Goal: Find specific page/section: Find specific page/section

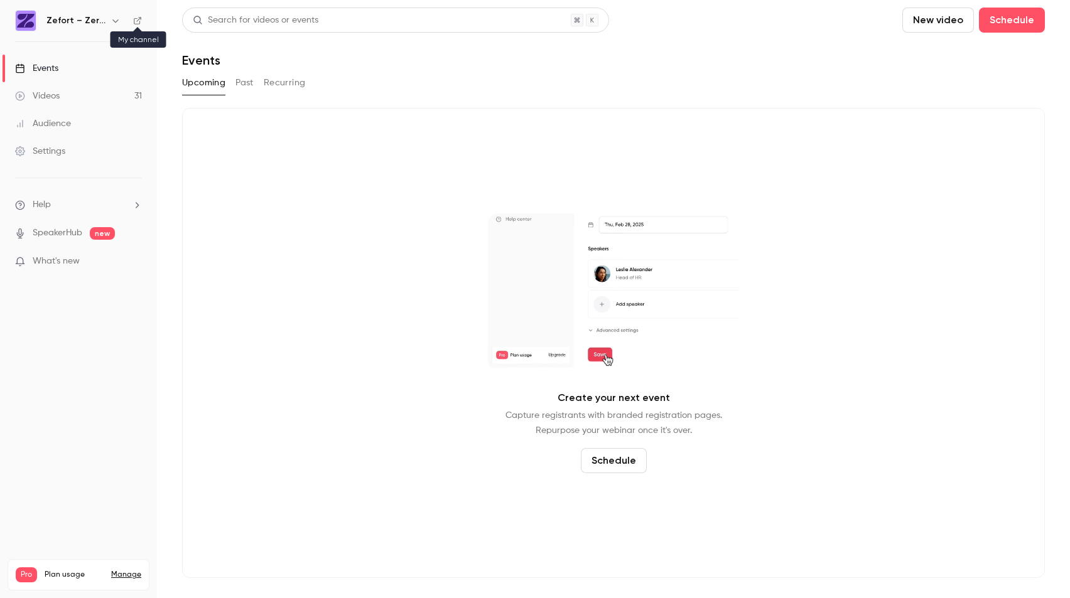
click at [138, 24] on icon at bounding box center [137, 20] width 9 height 9
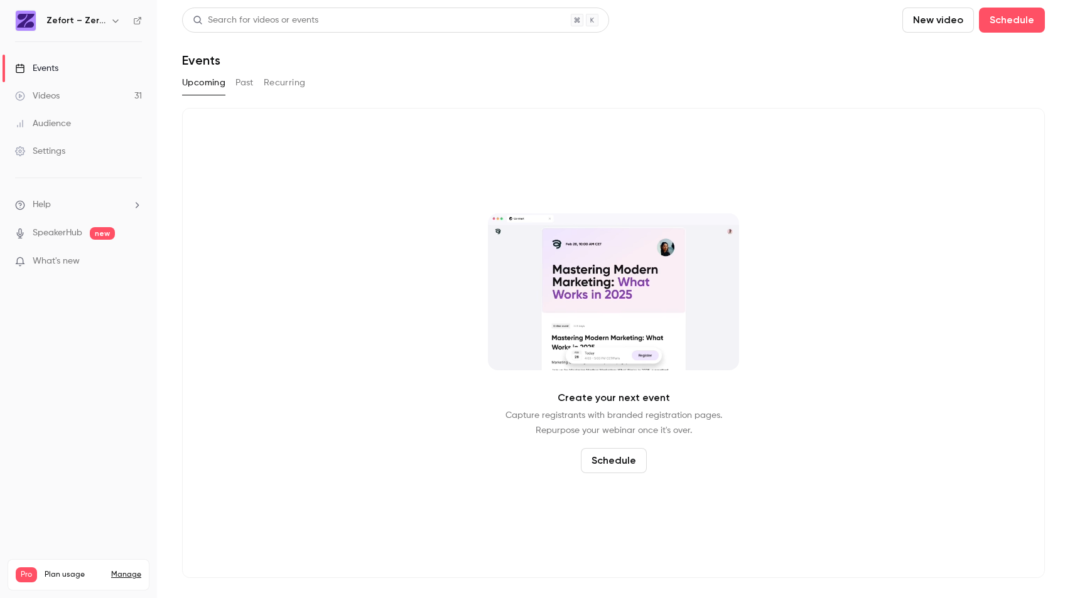
click at [60, 236] on link "SpeakerHub" at bounding box center [58, 233] width 50 height 13
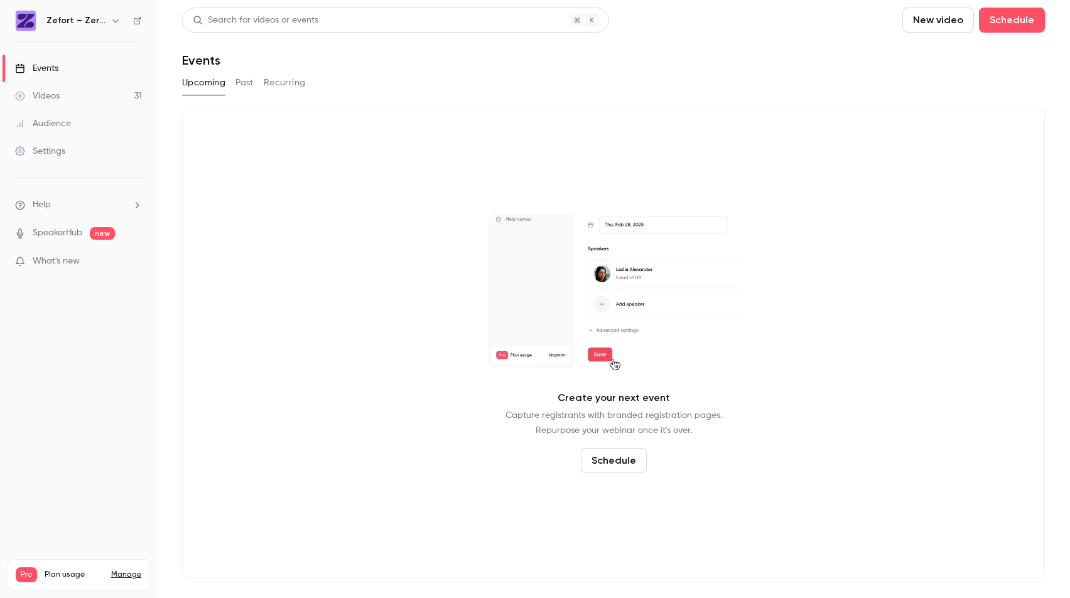
click at [246, 82] on button "Past" at bounding box center [244, 83] width 18 height 20
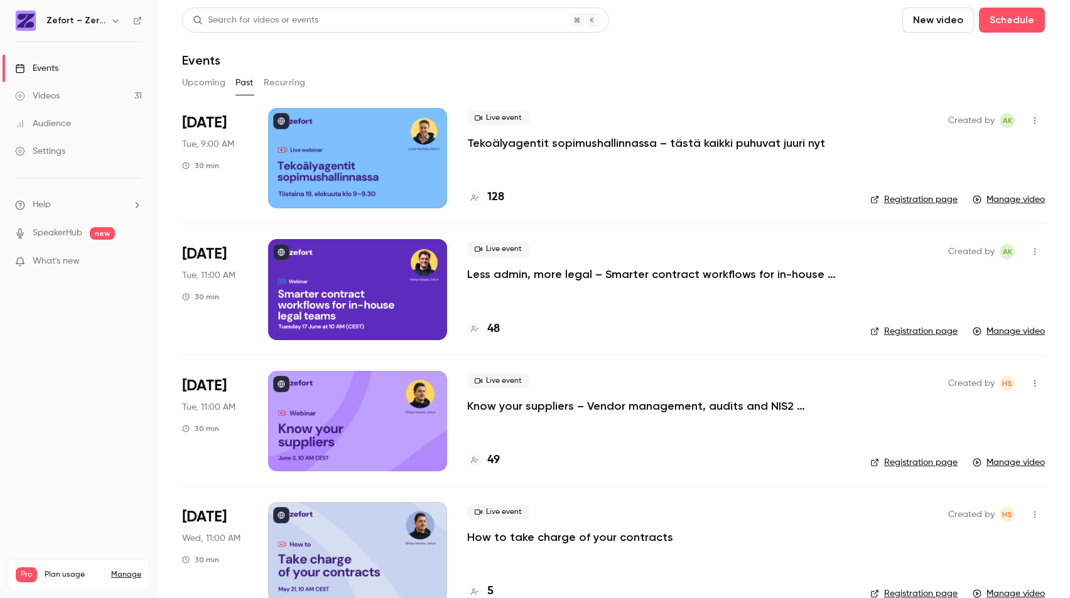
click at [200, 89] on button "Upcoming" at bounding box center [203, 83] width 43 height 20
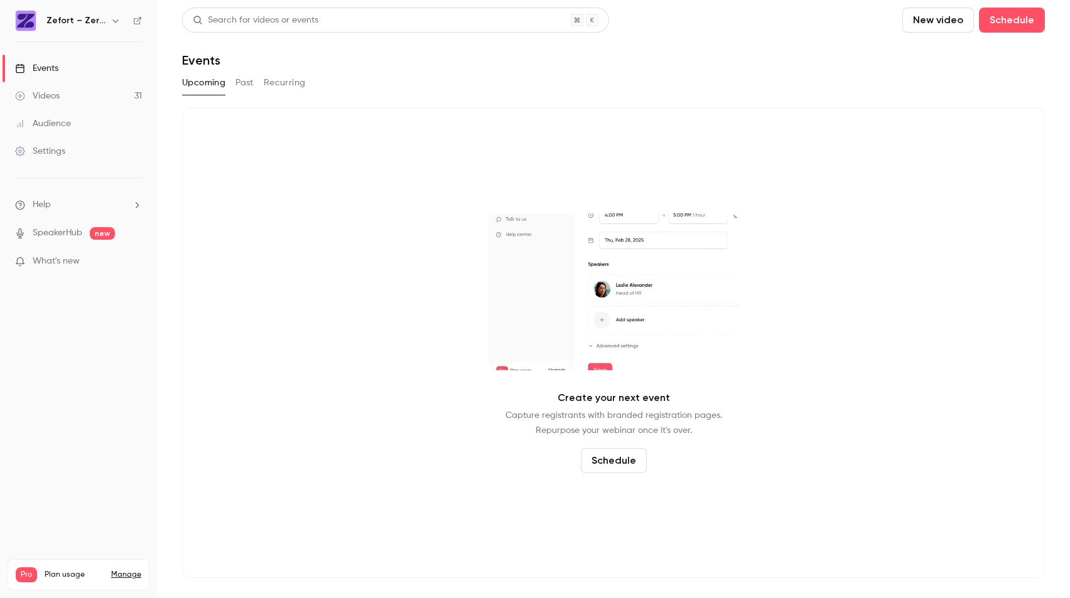
click at [30, 19] on img at bounding box center [26, 21] width 20 height 20
